Goal: Information Seeking & Learning: Learn about a topic

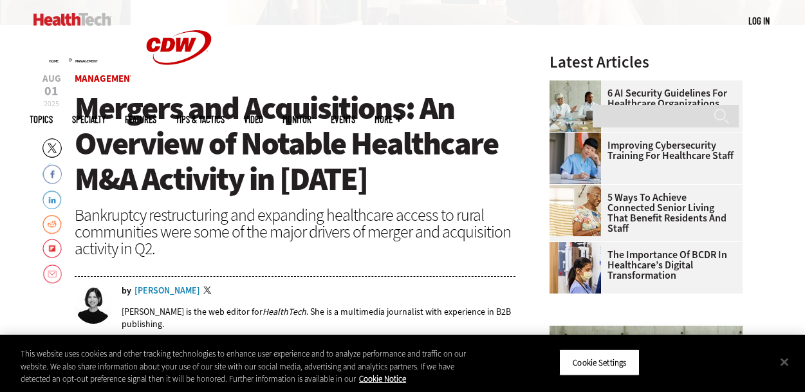
scroll to position [386, 0]
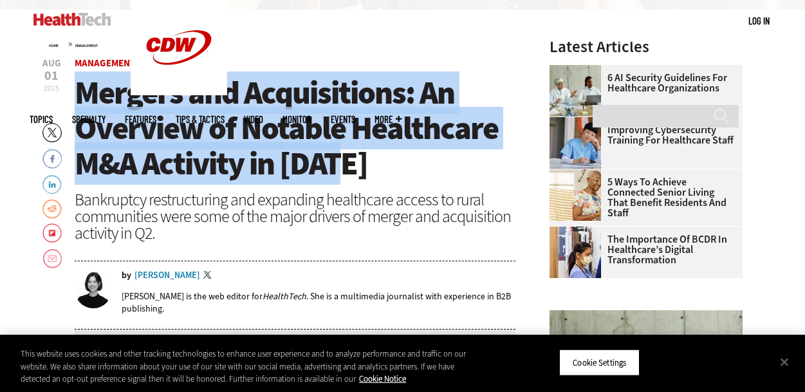
drag, startPoint x: 351, startPoint y: 167, endPoint x: 78, endPoint y: 86, distance: 285.2
click at [78, 86] on h1 "Mergers and Acquisitions: An Overview of Notable Healthcare M&A Activity in [DA…" at bounding box center [296, 128] width 442 height 106
copy span "Mergers and Acquisitions: An Overview of Notable Healthcare M&A Activity in [DA…"
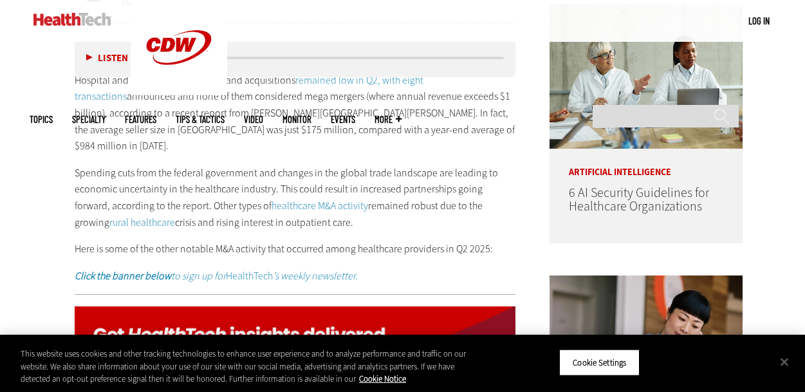
scroll to position [708, 0]
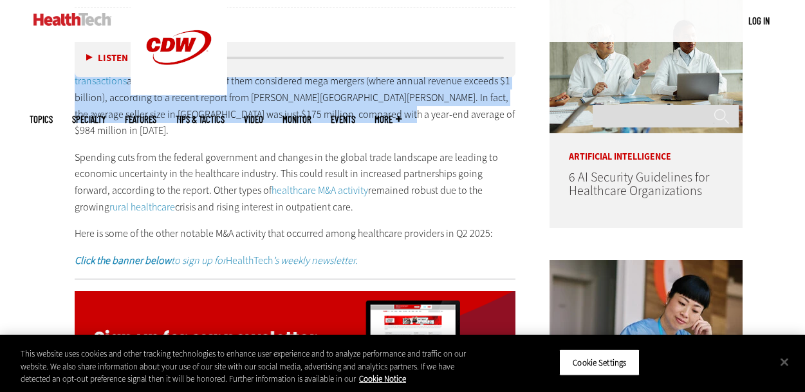
drag, startPoint x: 315, startPoint y: 115, endPoint x: 68, endPoint y: 97, distance: 247.8
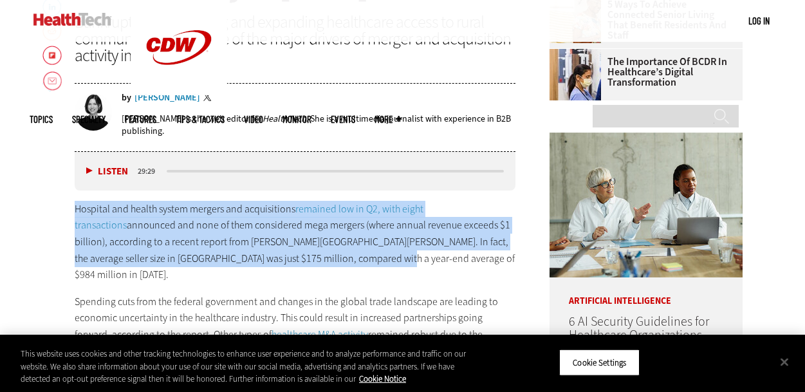
scroll to position [579, 0]
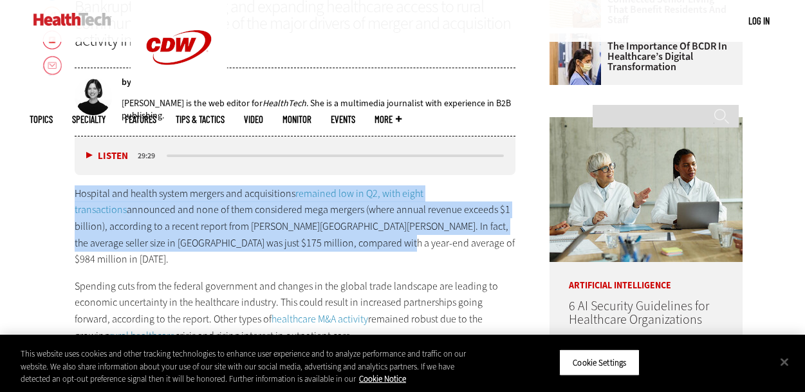
copy p "Hospital and health system mergers and acquisitions remained low in Q2, with ei…"
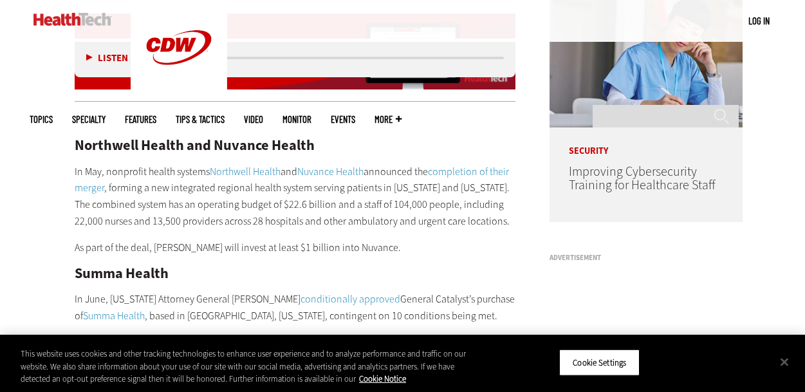
scroll to position [901, 0]
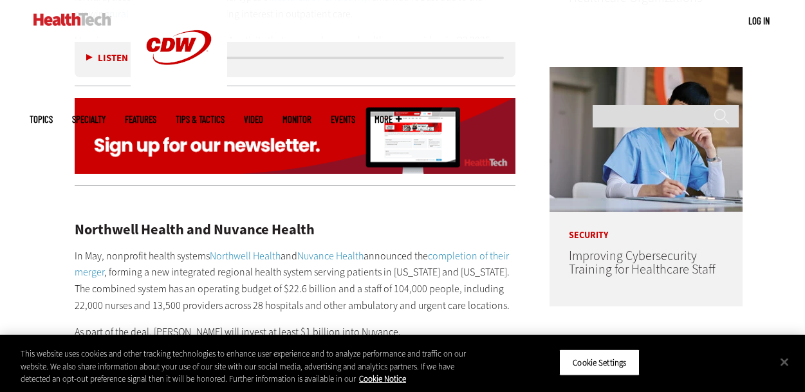
click at [99, 20] on img at bounding box center [72, 19] width 78 height 13
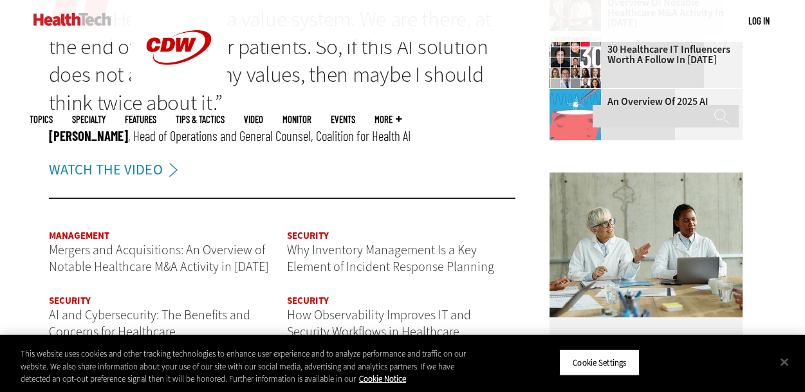
scroll to position [1416, 0]
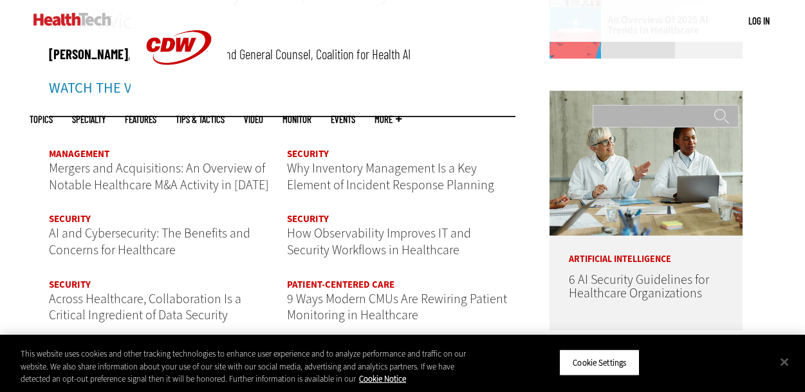
click at [645, 105] on input "Search" at bounding box center [666, 116] width 146 height 23
type input "*****"
click at [714, 108] on input "******" at bounding box center [721, 121] width 15 height 26
